Goal: Information Seeking & Learning: Learn about a topic

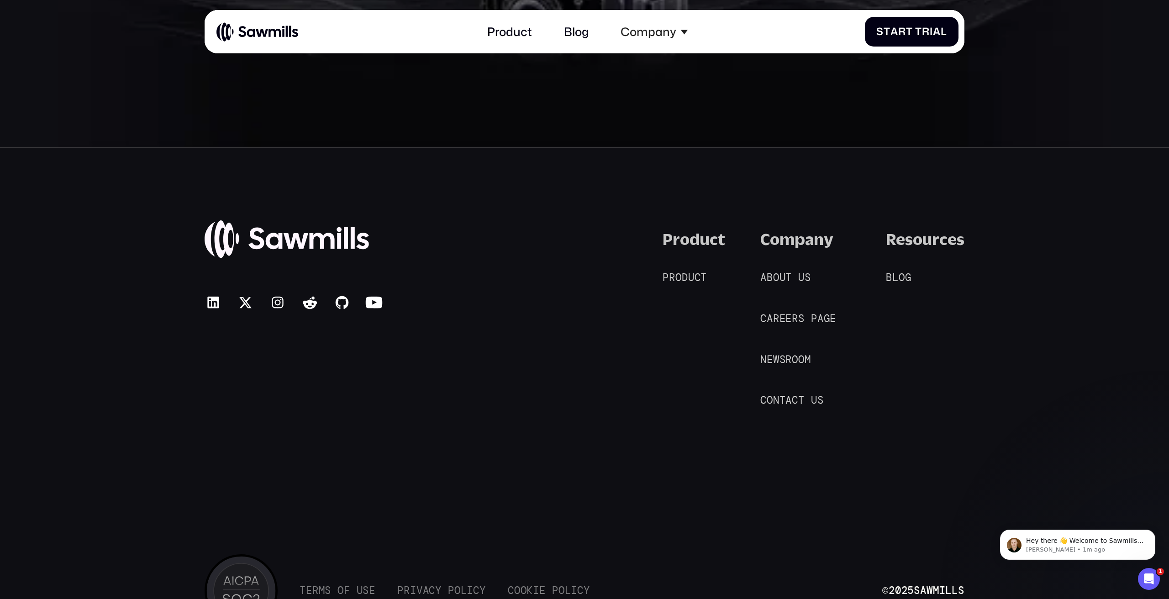
scroll to position [6642, 0]
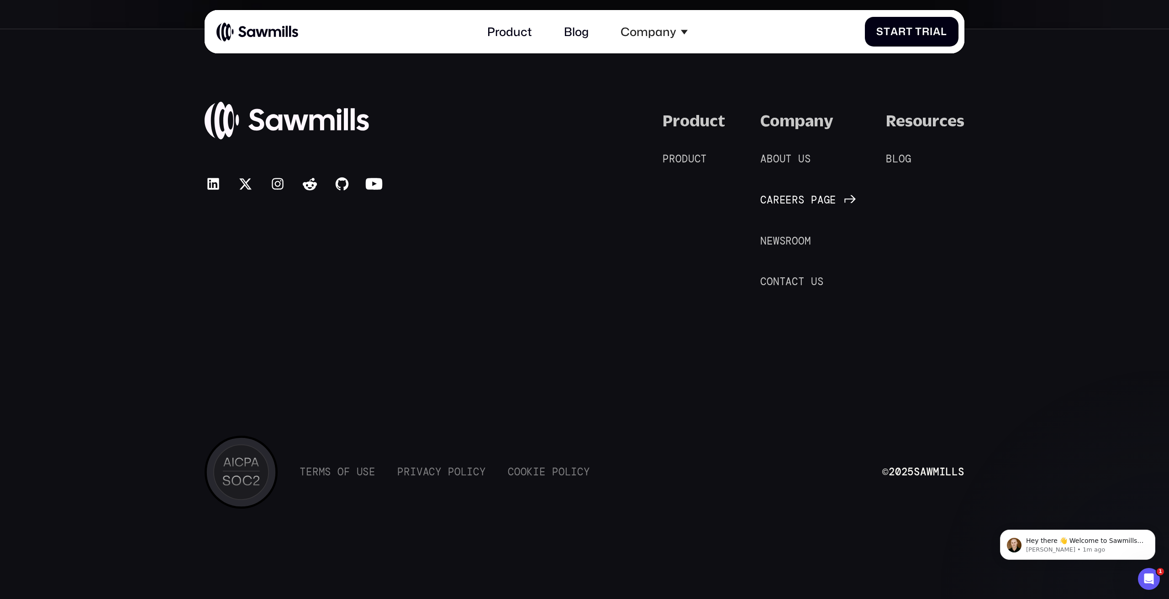
click at [785, 196] on span "e" at bounding box center [788, 201] width 6 height 12
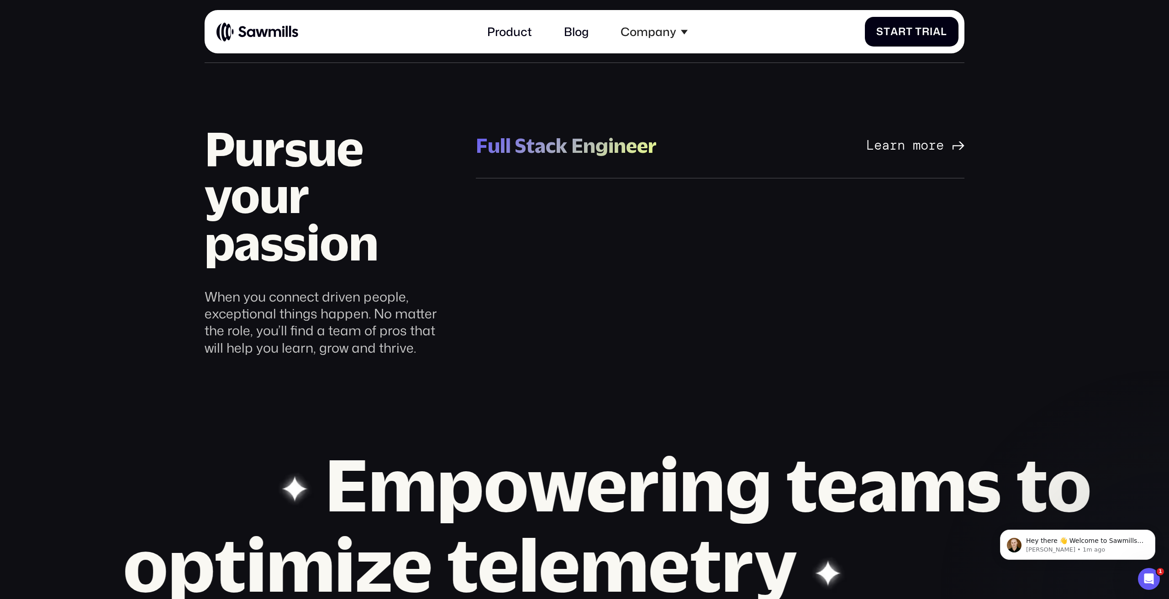
scroll to position [951, 0]
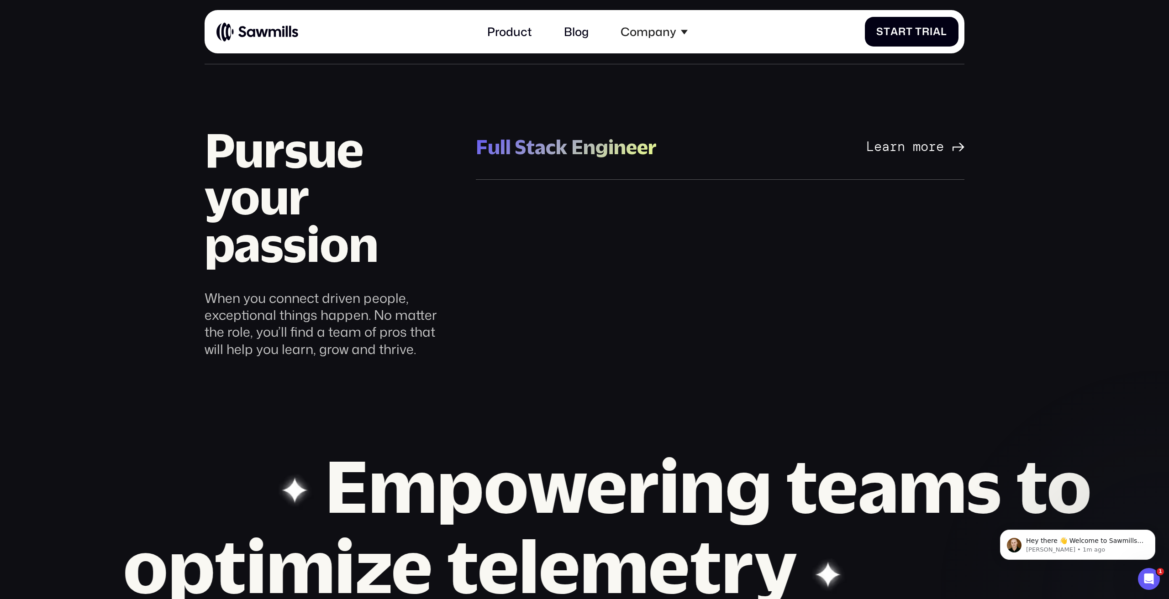
click at [586, 144] on div "Full Stack Engineer" at bounding box center [566, 147] width 181 height 26
